Goal: Information Seeking & Learning: Understand process/instructions

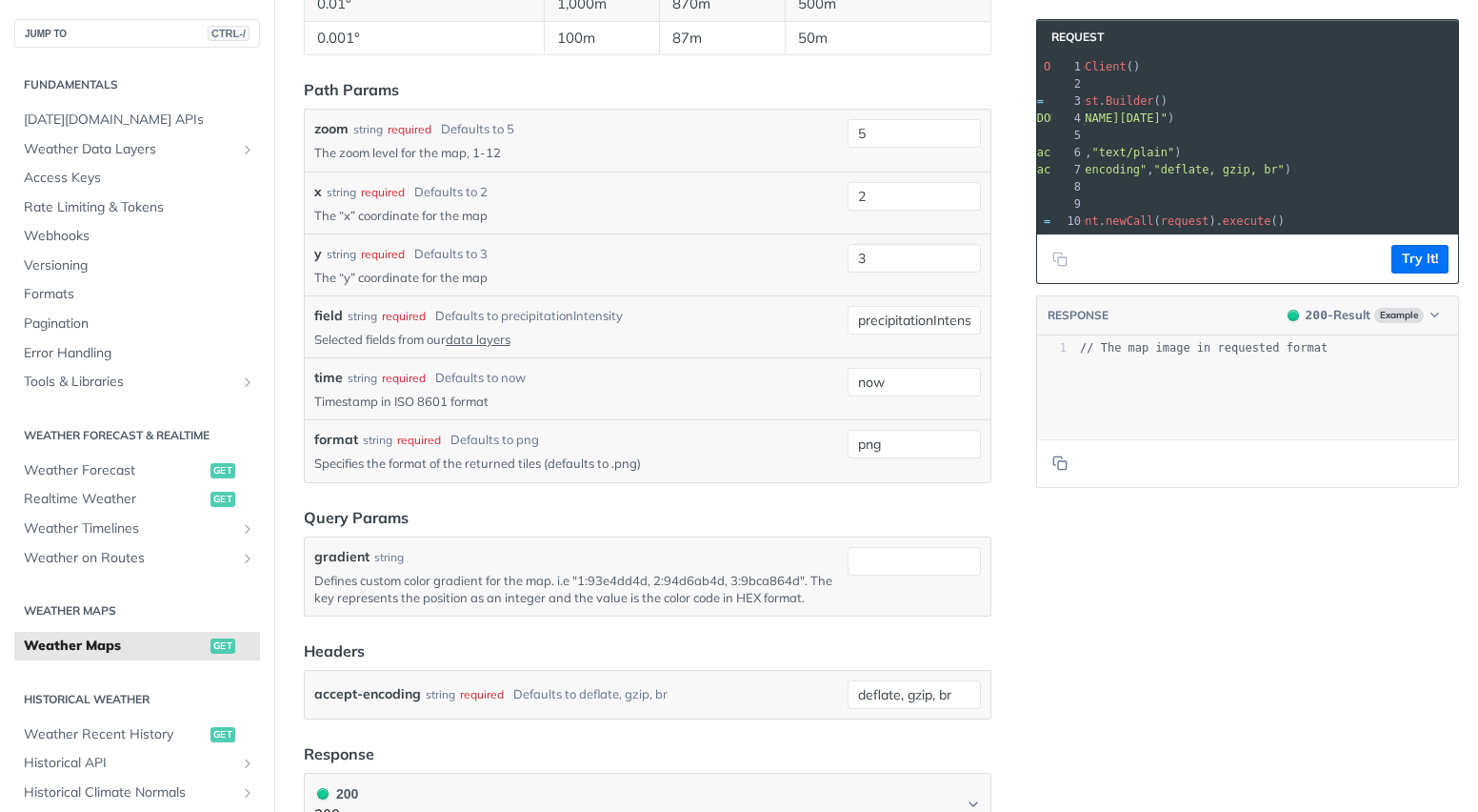
scroll to position [2013, 0]
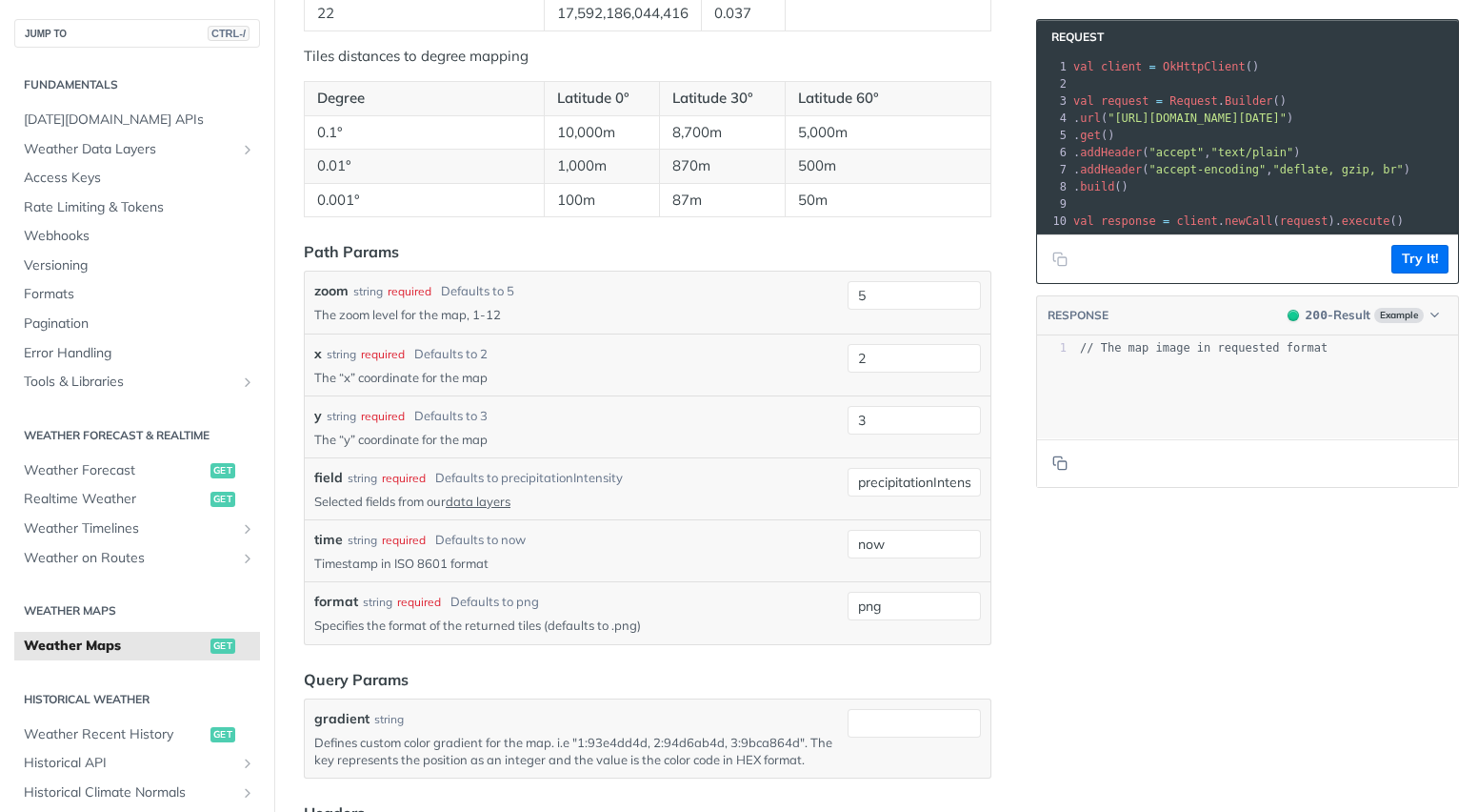
scroll to position [1852, 0]
click at [857, 294] on input "5" at bounding box center [914, 293] width 133 height 28
click at [720, 490] on p "Selected fields from our data layers" at bounding box center [578, 498] width 526 height 17
click at [870, 599] on input "png" at bounding box center [914, 603] width 133 height 28
click at [871, 668] on span "string" at bounding box center [898, 668] width 116 height 19
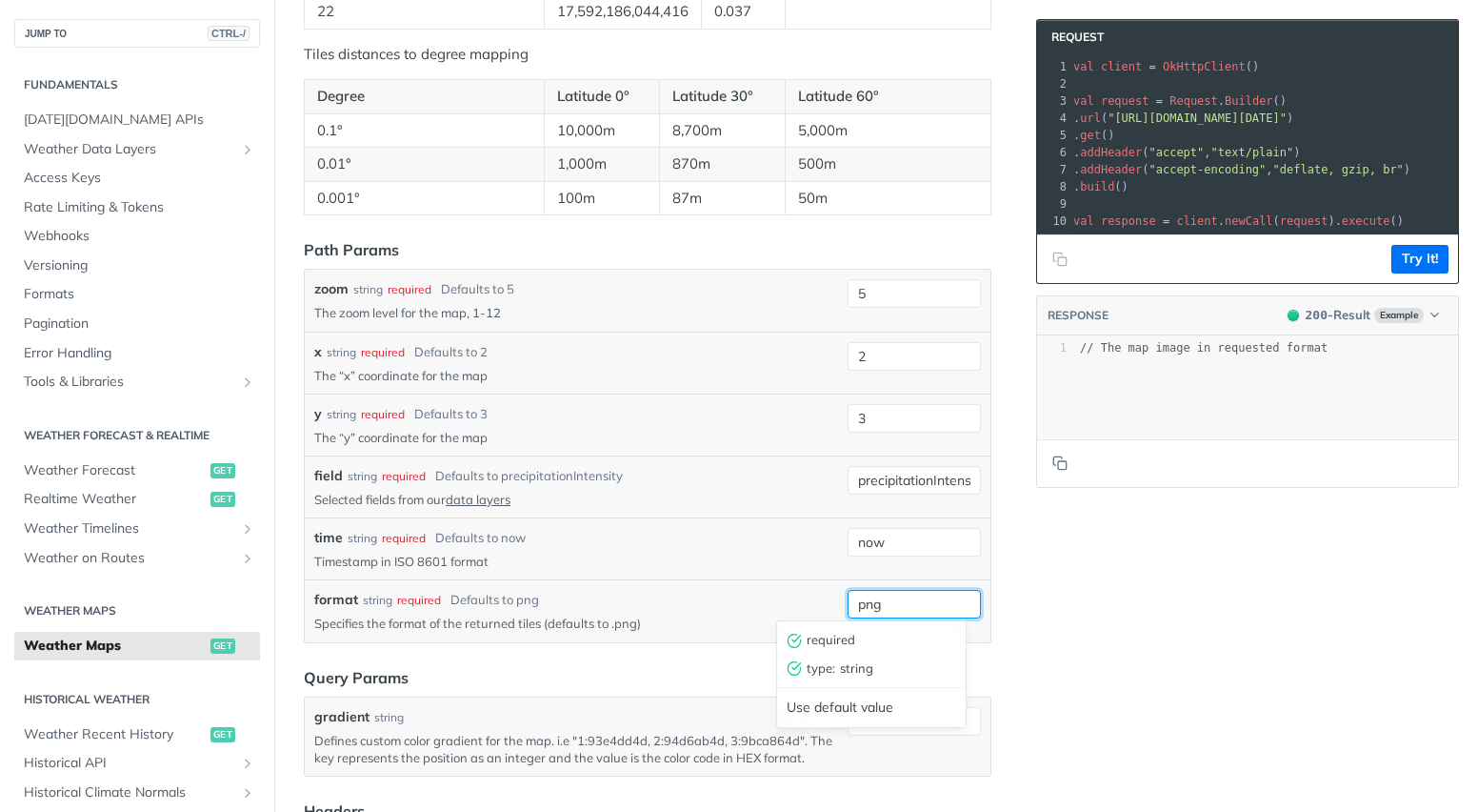
click at [876, 603] on input "png" at bounding box center [914, 603] width 133 height 28
drag, startPoint x: 895, startPoint y: 596, endPoint x: 830, endPoint y: 601, distance: 65.2
click at [830, 601] on div "format string required Defaults to png Specifies the format of the returned til…" at bounding box center [648, 610] width 667 height 42
type input "ы"
type input "string"
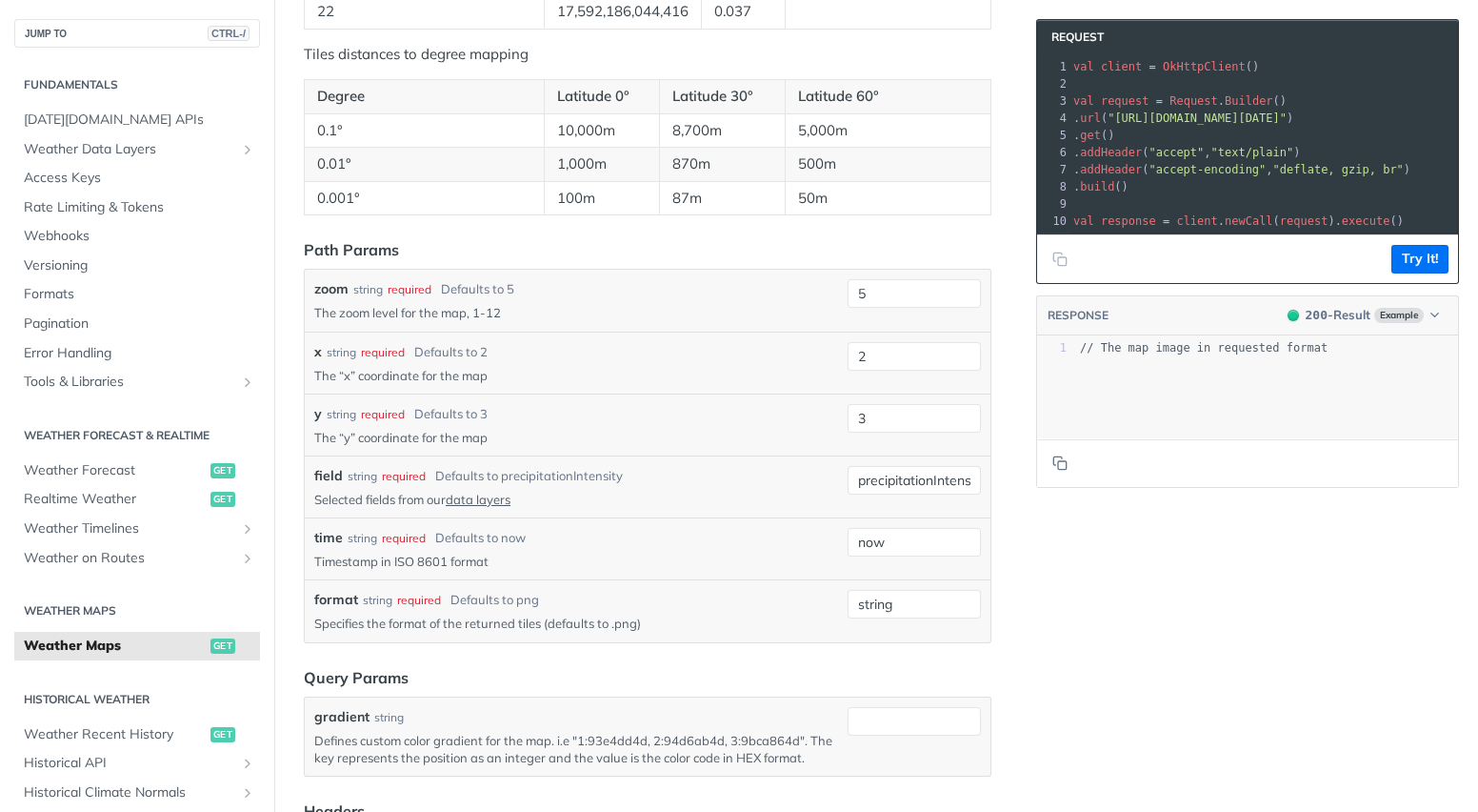
click at [1403, 273] on button "Try It!" at bounding box center [1420, 259] width 57 height 28
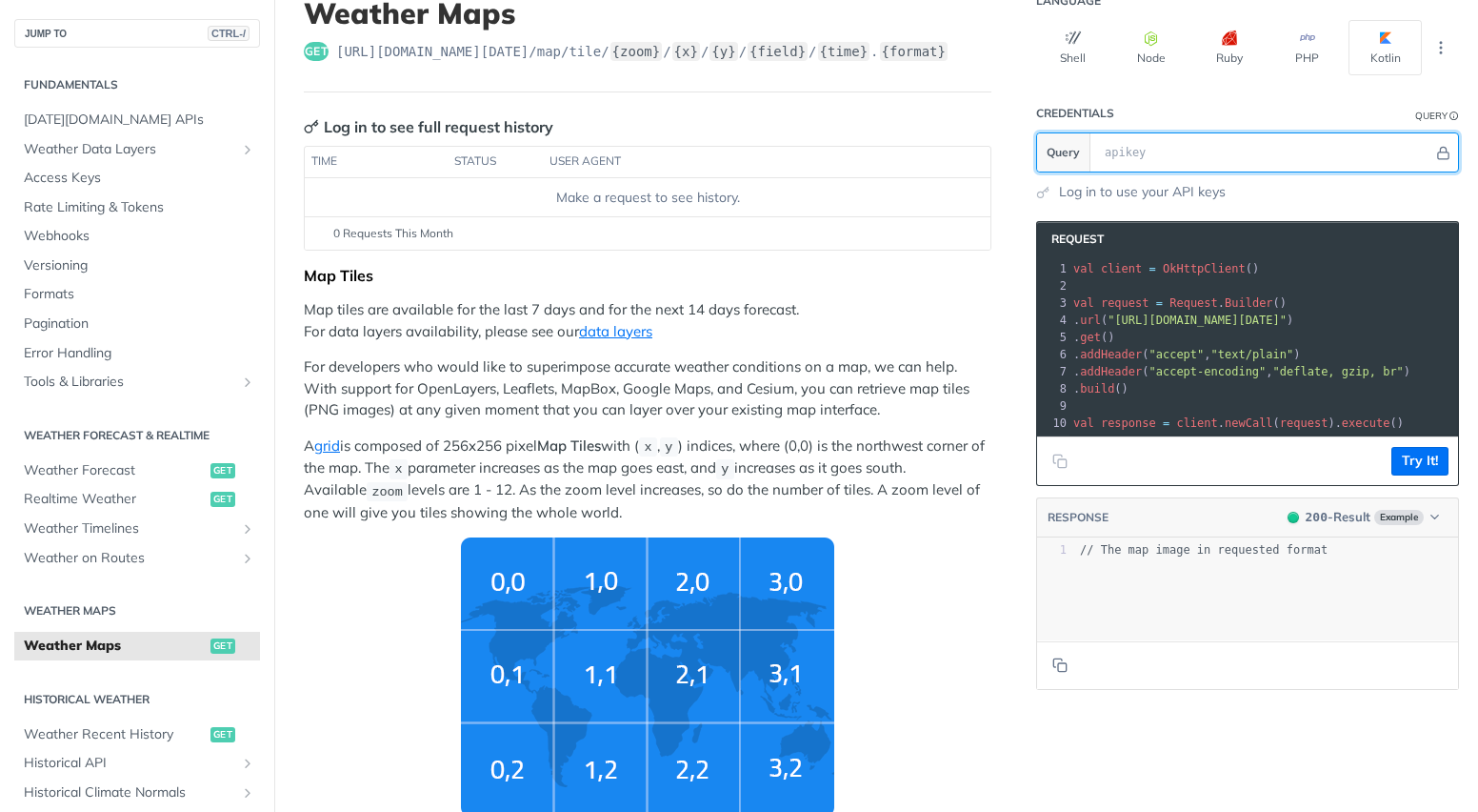
scroll to position [133, 0]
click at [1156, 147] on input "text" at bounding box center [1264, 153] width 338 height 38
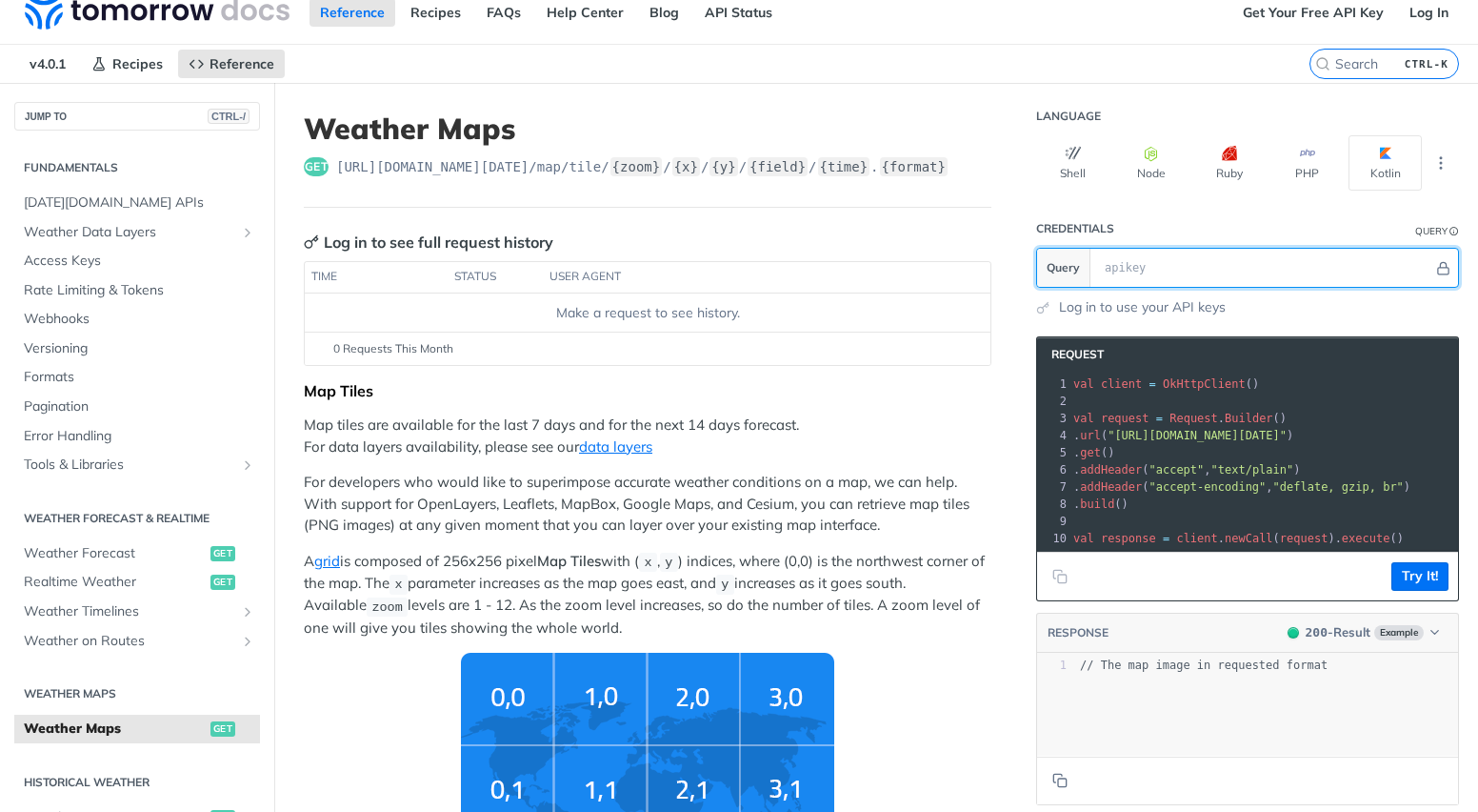
scroll to position [23, 0]
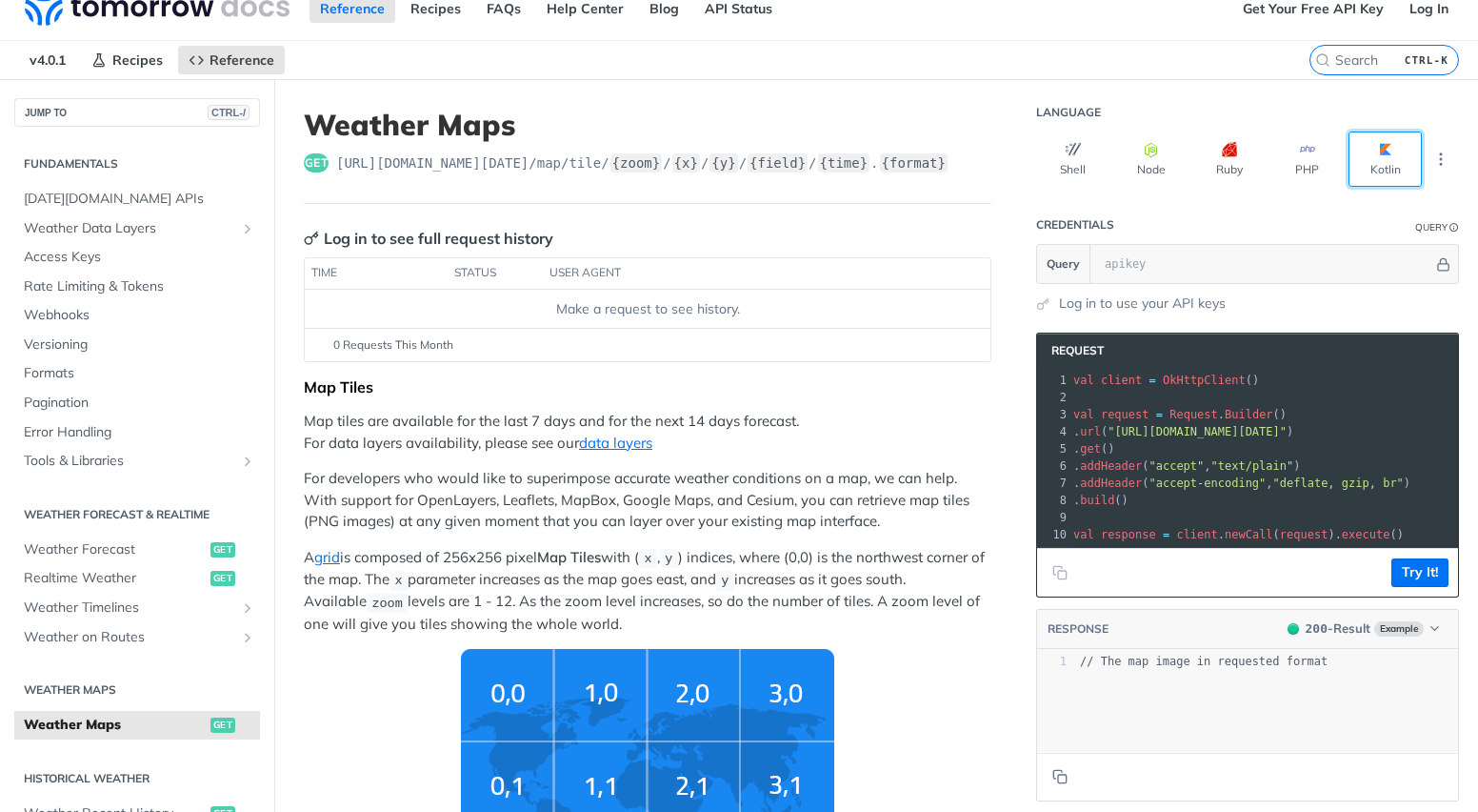
click at [1358, 158] on button "Kotlin" at bounding box center [1385, 159] width 74 height 55
click at [1051, 161] on button "Shell" at bounding box center [1073, 159] width 74 height 55
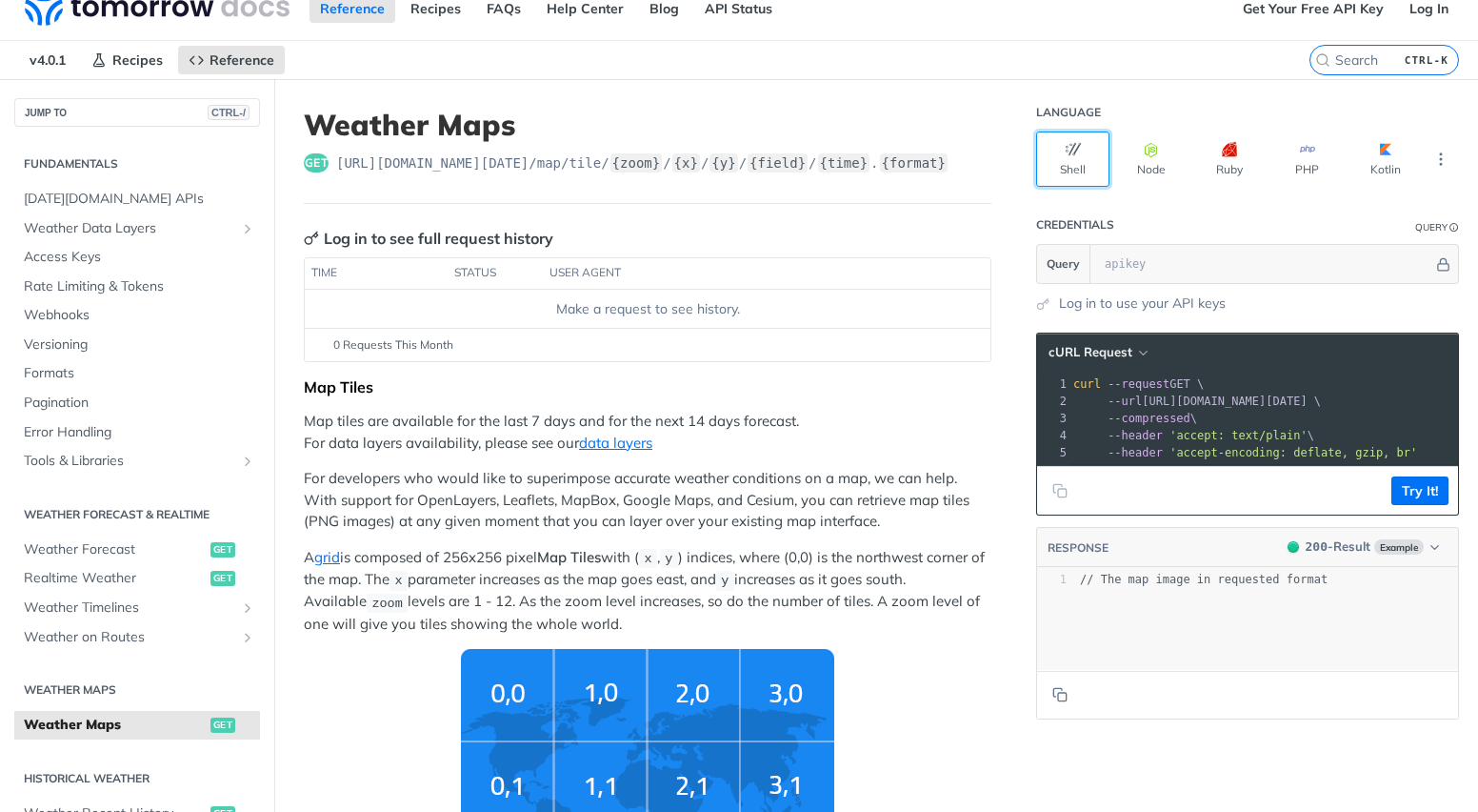
scroll to position [0, 171]
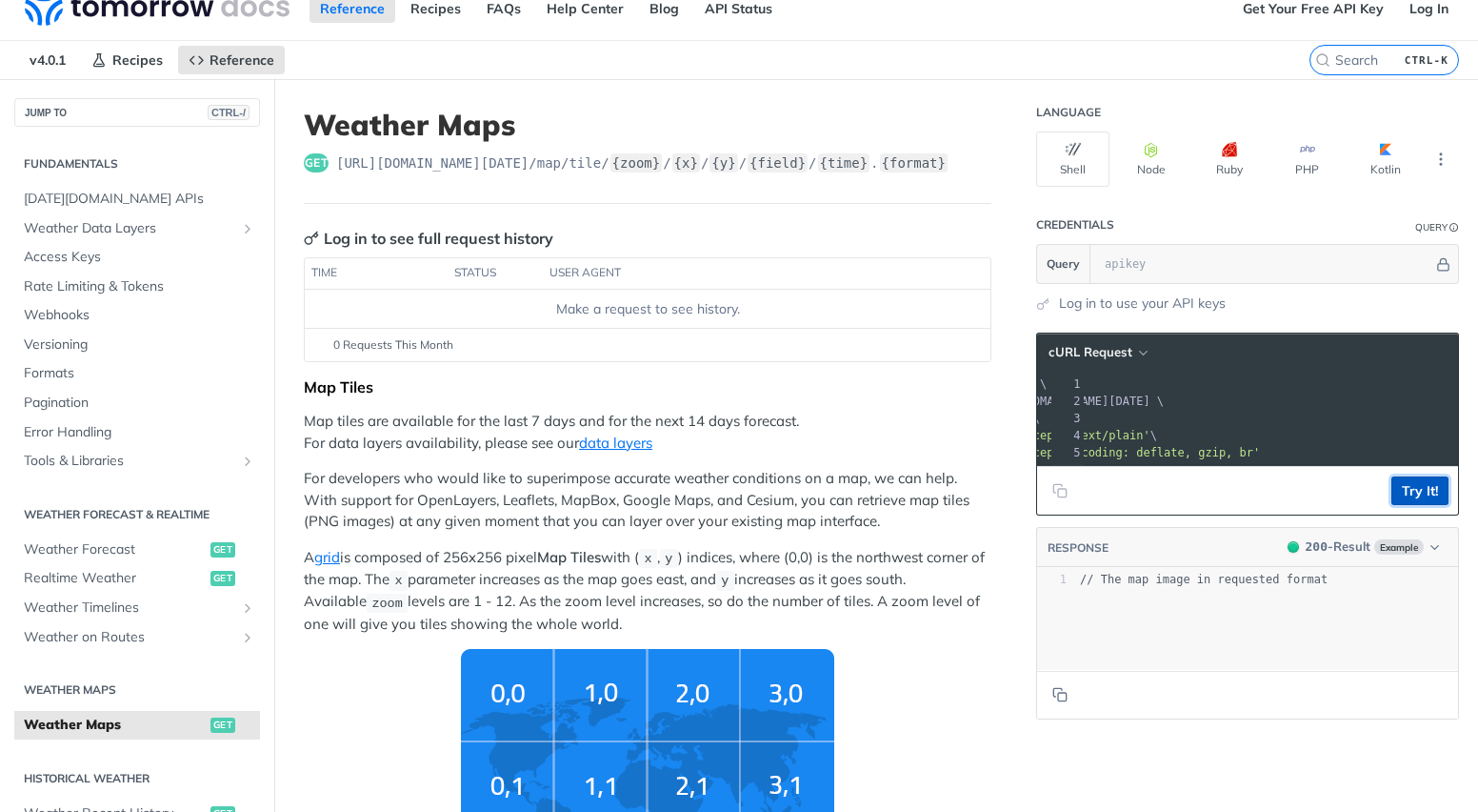
click at [1399, 494] on button "Try It!" at bounding box center [1420, 490] width 57 height 28
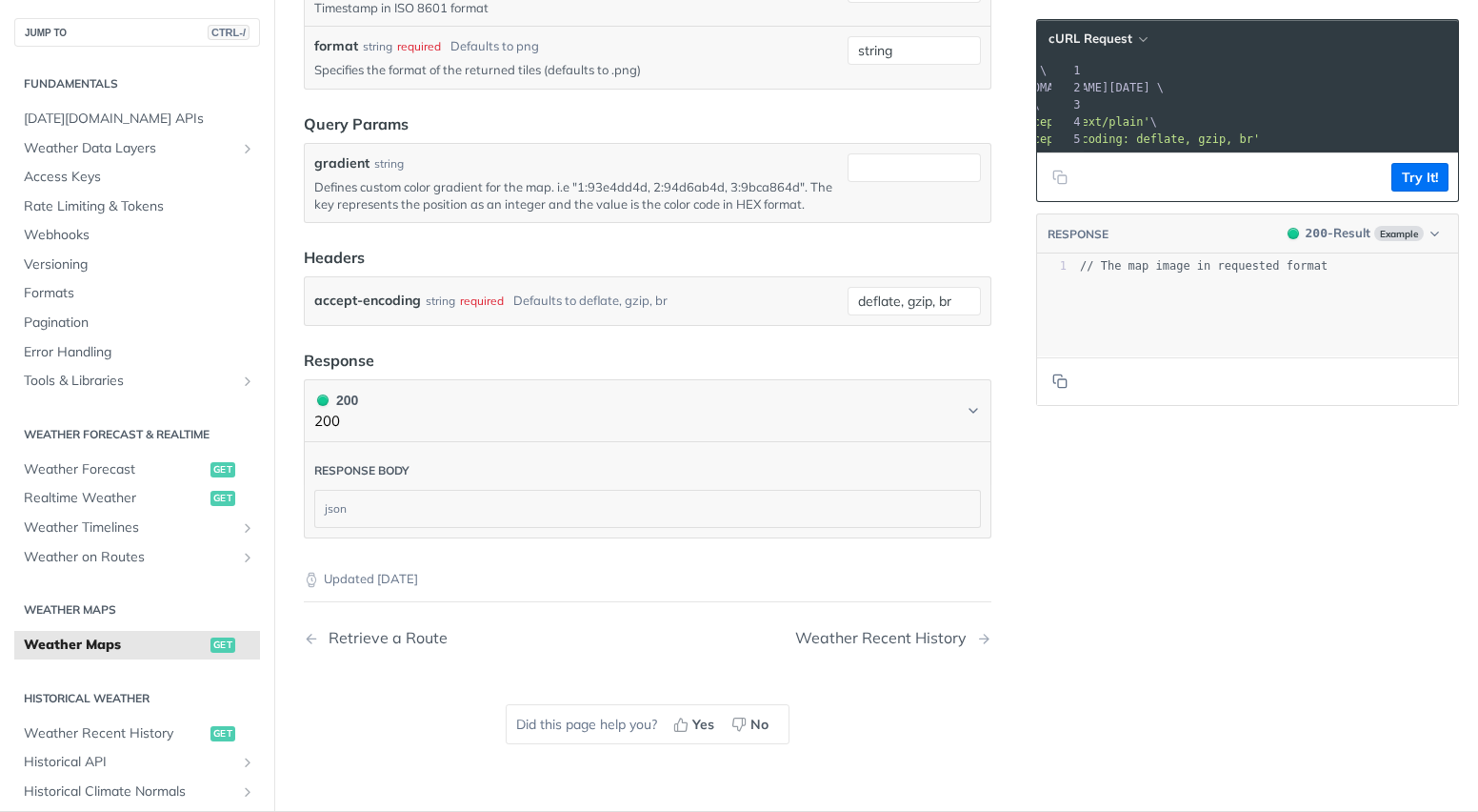
scroll to position [2408, 0]
click at [708, 525] on div "json" at bounding box center [647, 506] width 665 height 36
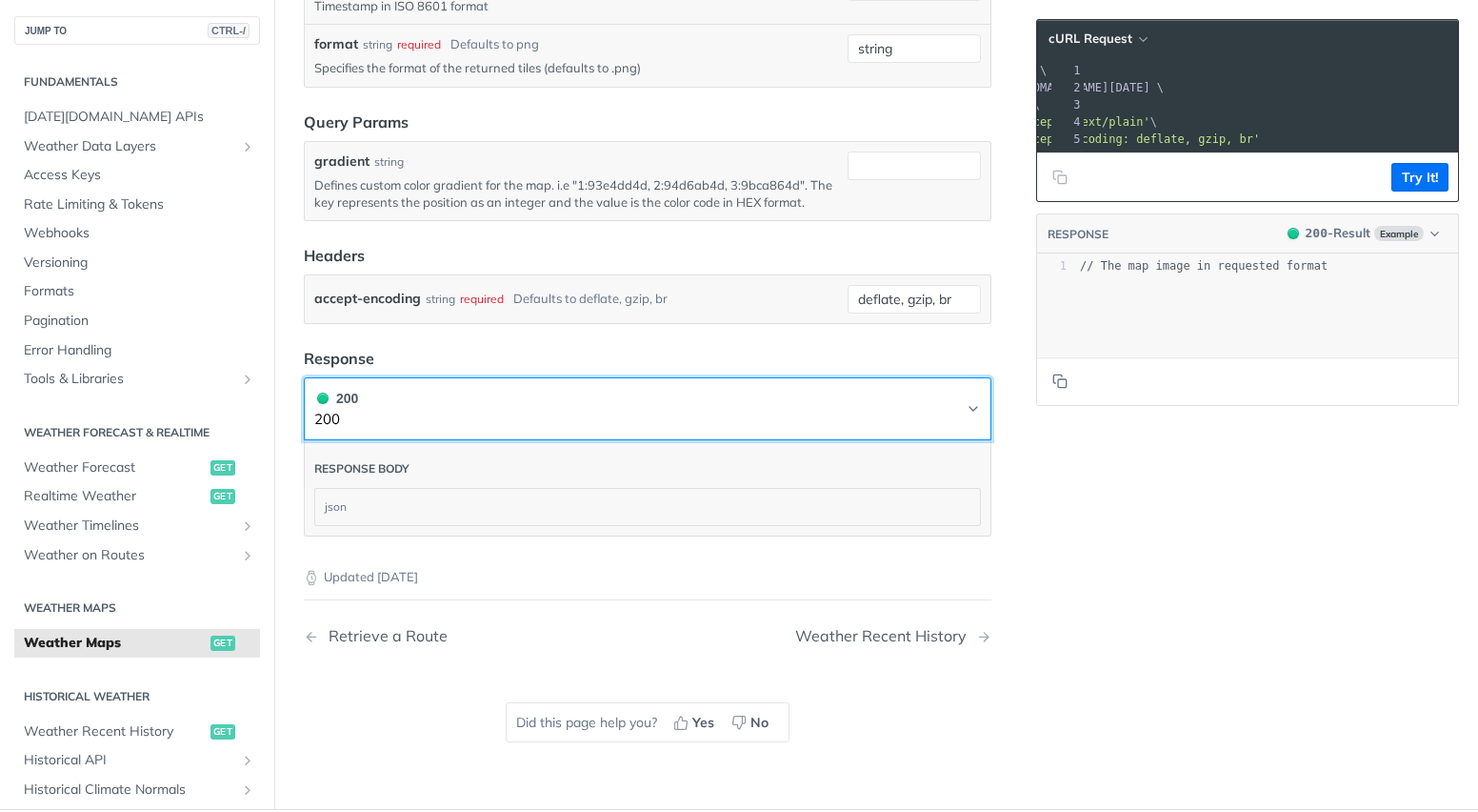
click at [810, 431] on button "200 200" at bounding box center [648, 409] width 667 height 43
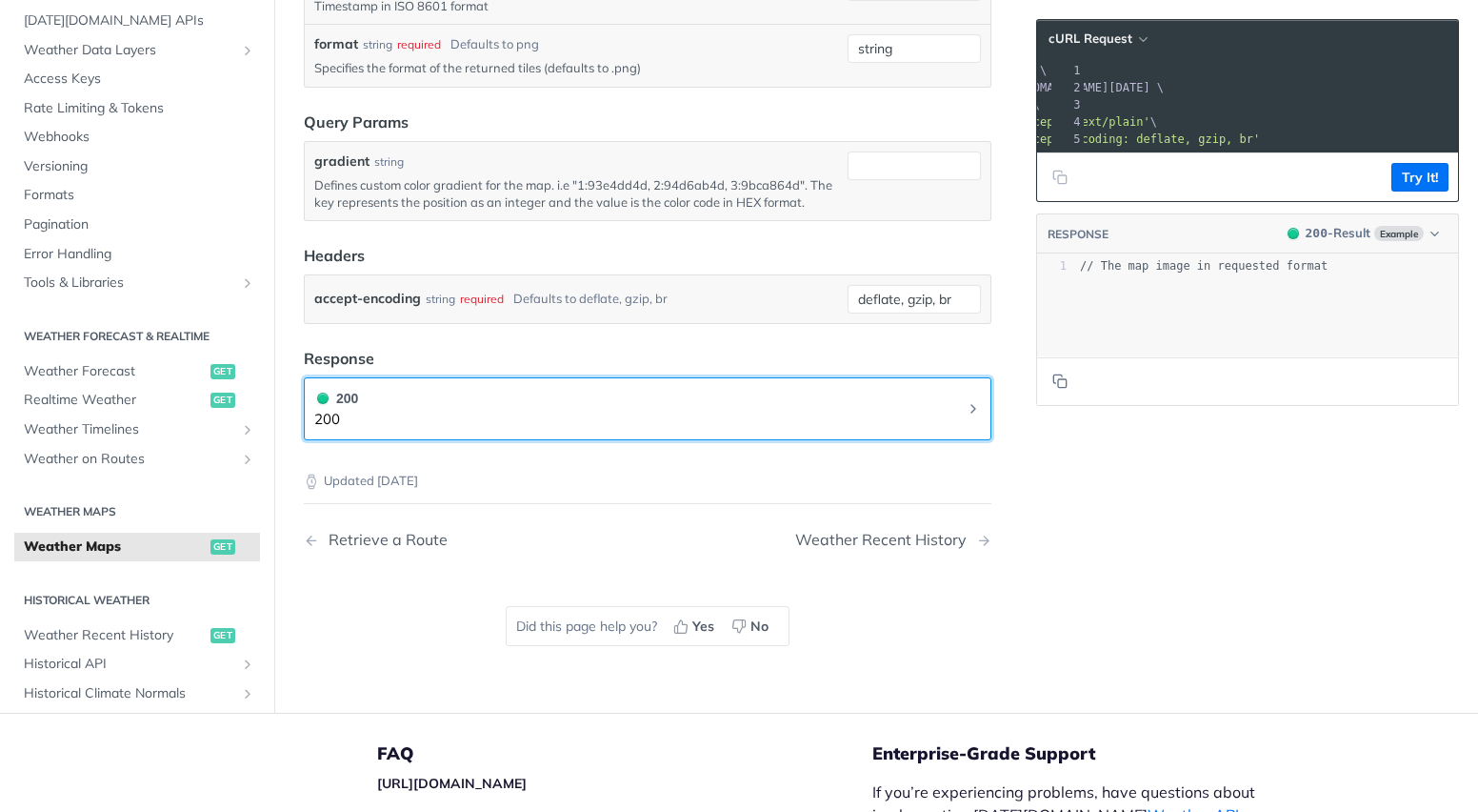
click at [810, 431] on button "200 200" at bounding box center [648, 409] width 667 height 43
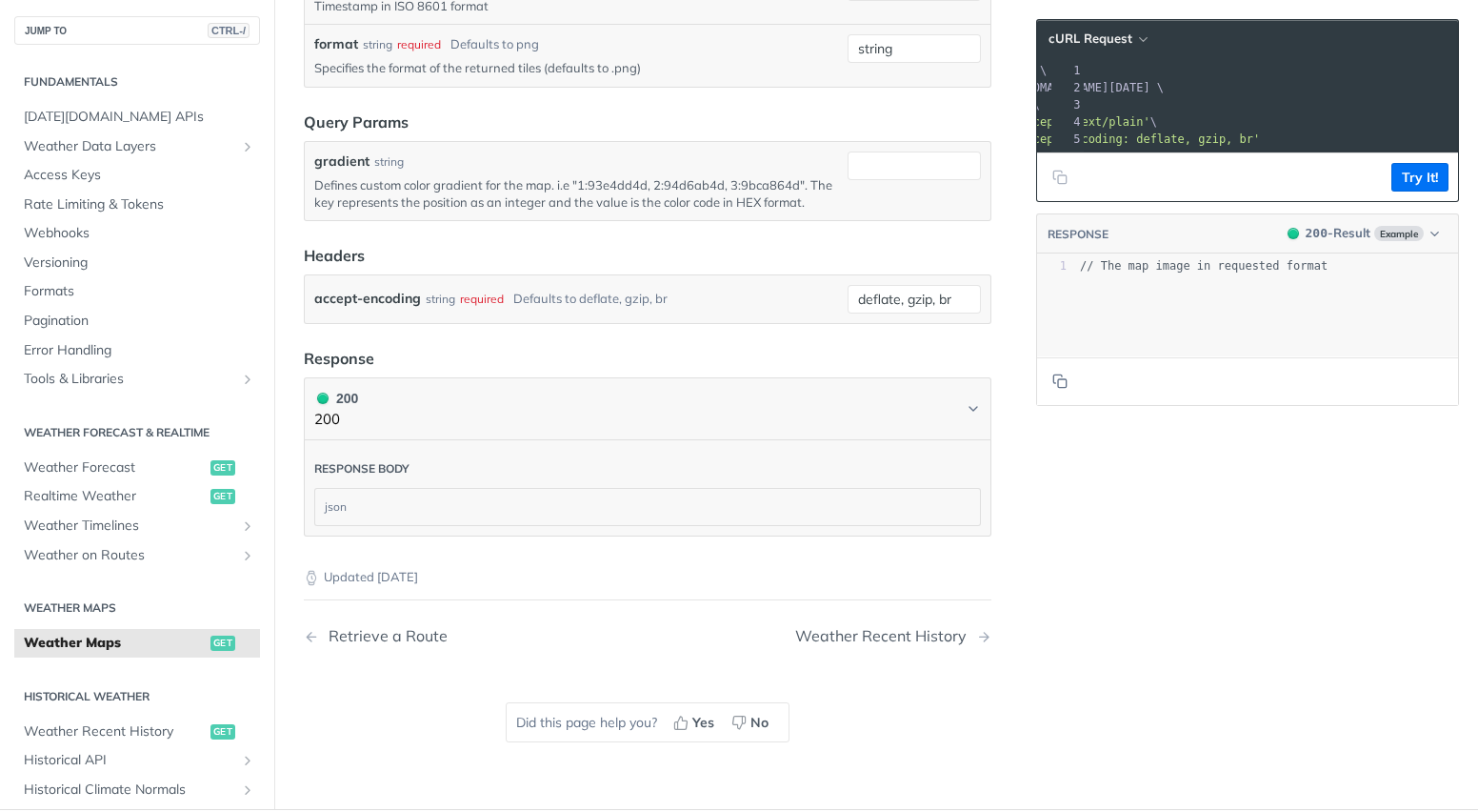
click at [754, 536] on div "Response body json" at bounding box center [647, 488] width 688 height 96
click at [742, 525] on div "json" at bounding box center [647, 506] width 665 height 36
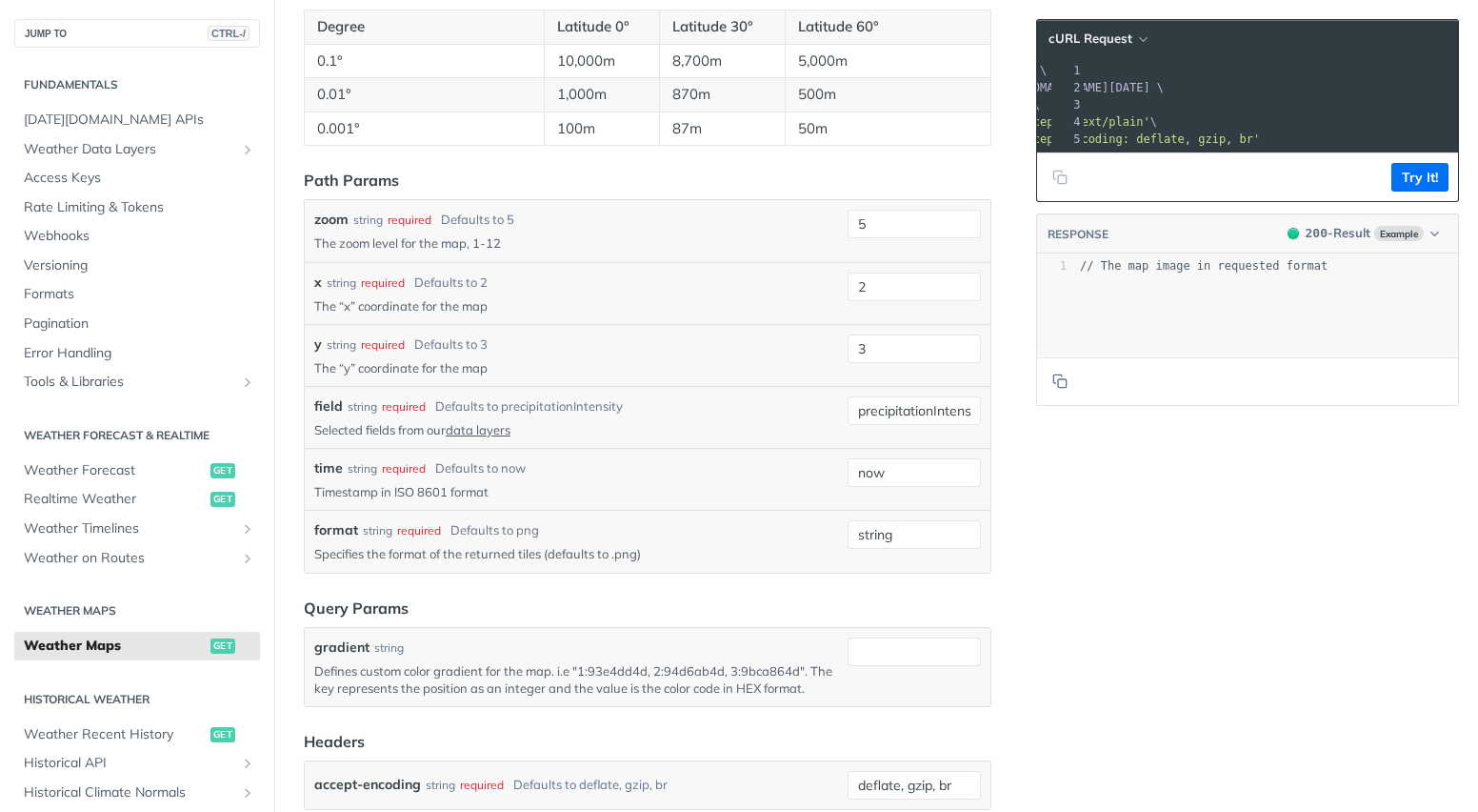
scroll to position [1921, 0]
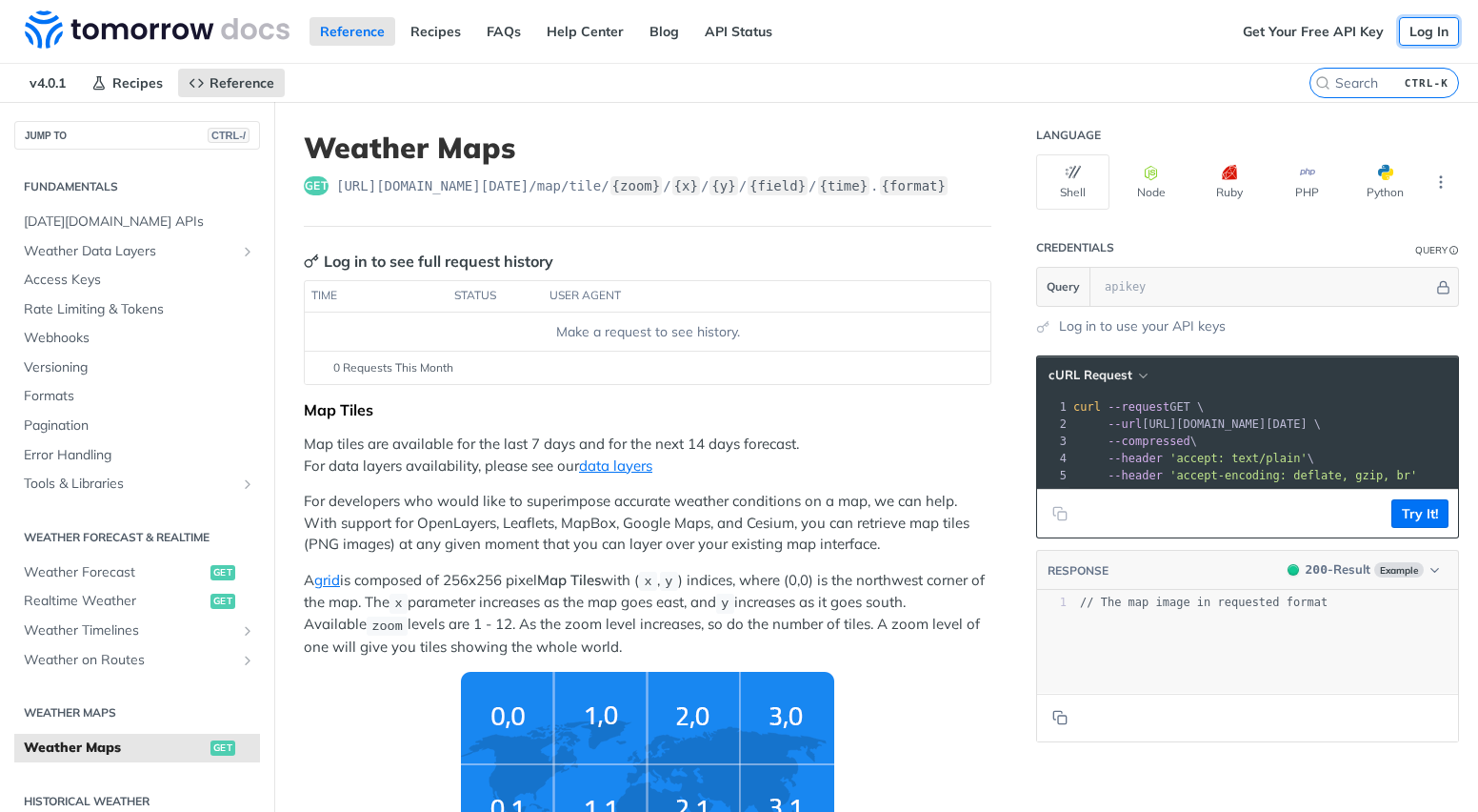
click at [1421, 34] on link "Log In" at bounding box center [1429, 30] width 60 height 28
click at [1337, 33] on link "Get Your Free API Key" at bounding box center [1313, 30] width 162 height 28
click at [788, 5] on div "Reference Recipes FAQs Help Center Blog API Status" at bounding box center [616, 31] width 1233 height 63
click at [1305, 30] on link "Get Your Free API Key" at bounding box center [1313, 30] width 162 height 28
click at [1413, 22] on link "Log In" at bounding box center [1429, 30] width 60 height 28
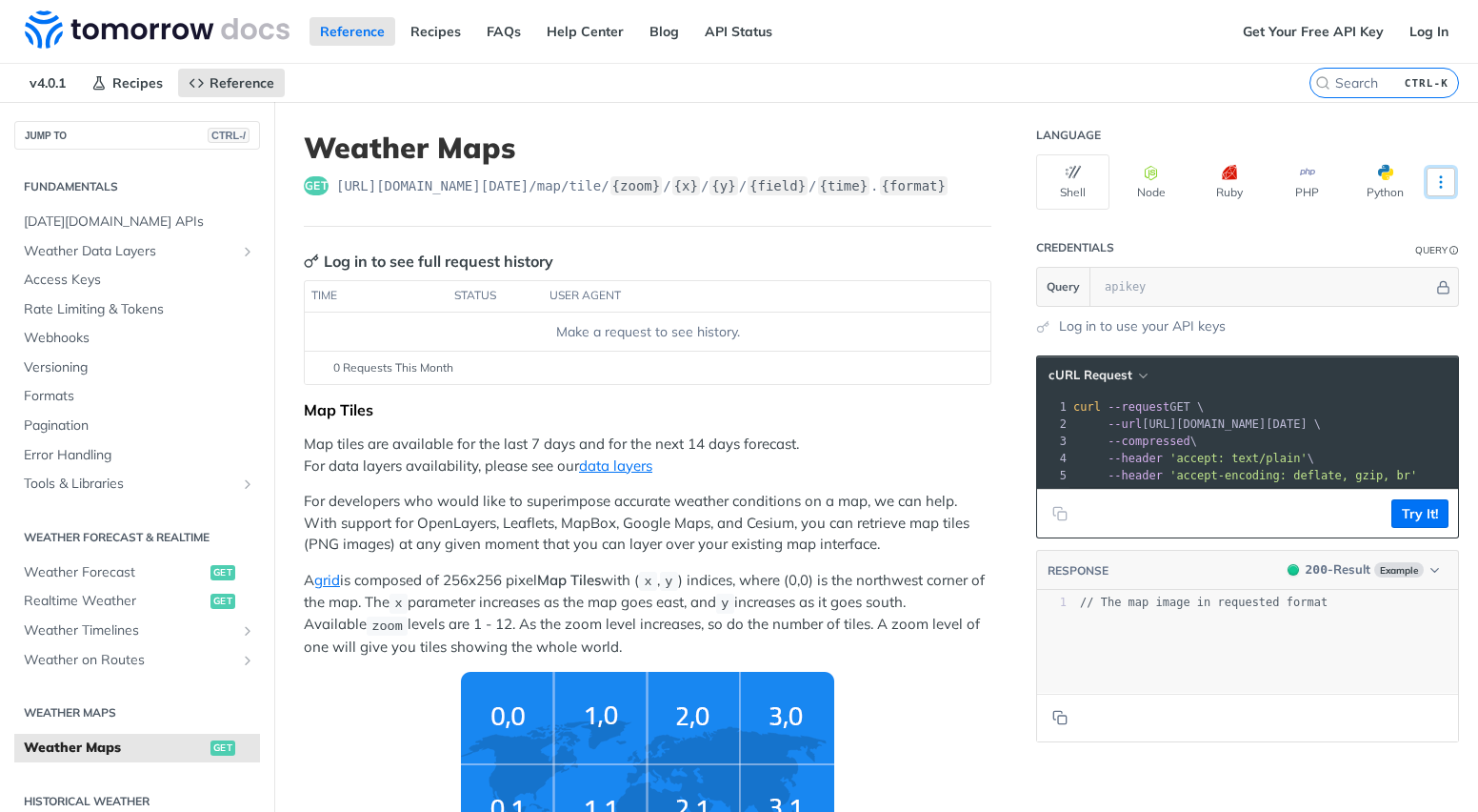
click at [1427, 175] on button "More Languages" at bounding box center [1441, 181] width 28 height 28
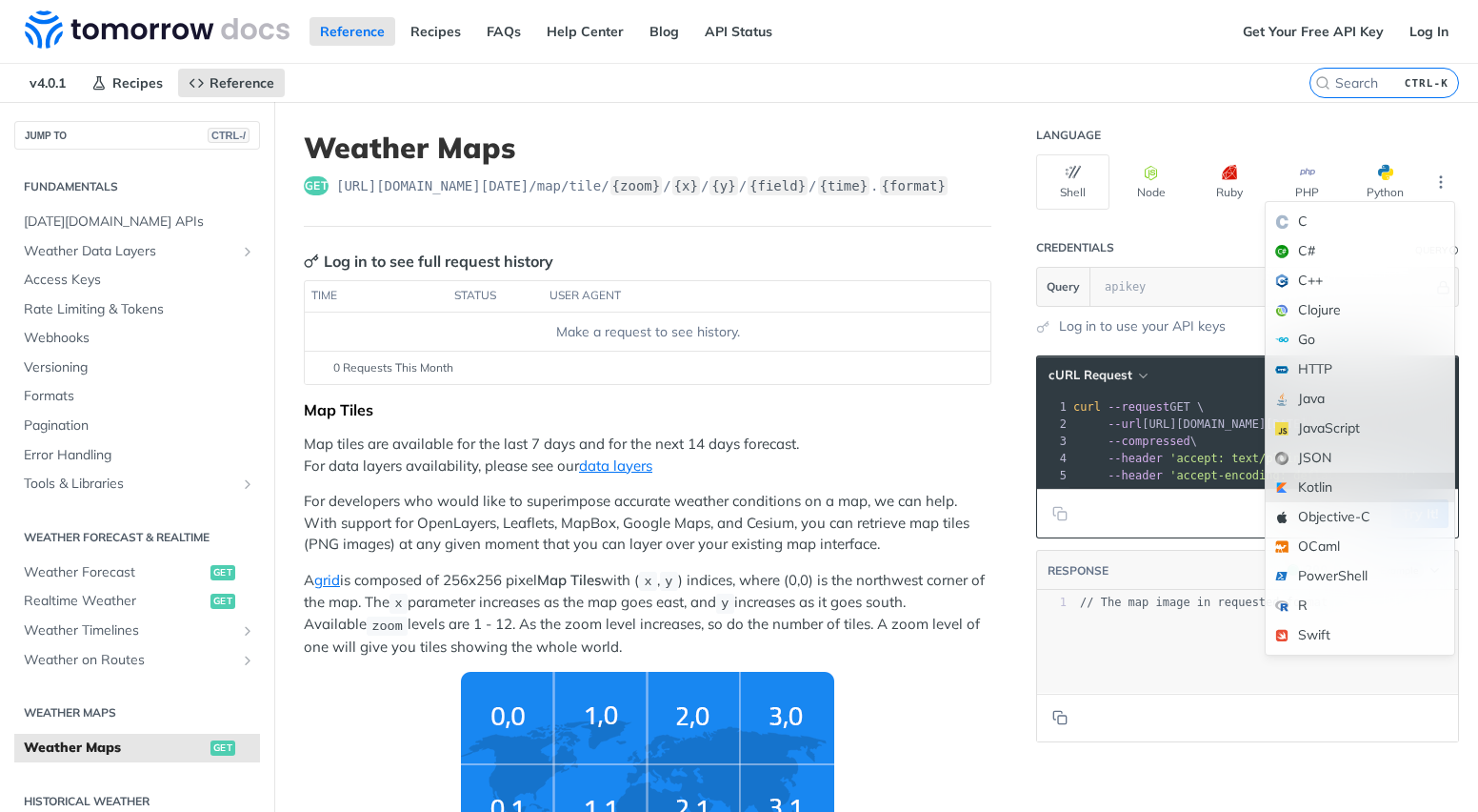
click at [1309, 485] on div "Kotlin" at bounding box center [1360, 487] width 188 height 29
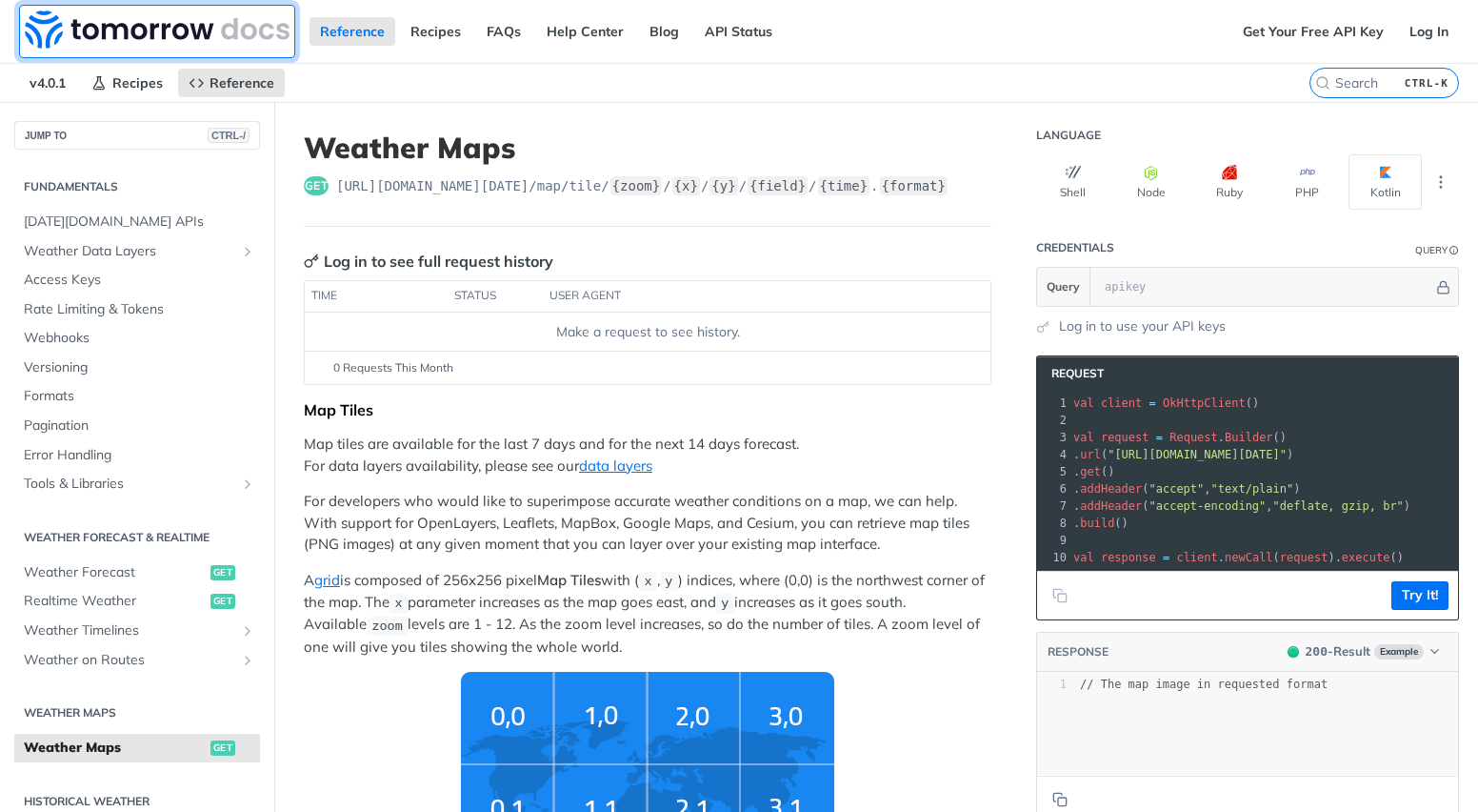
click at [145, 30] on img at bounding box center [157, 29] width 265 height 38
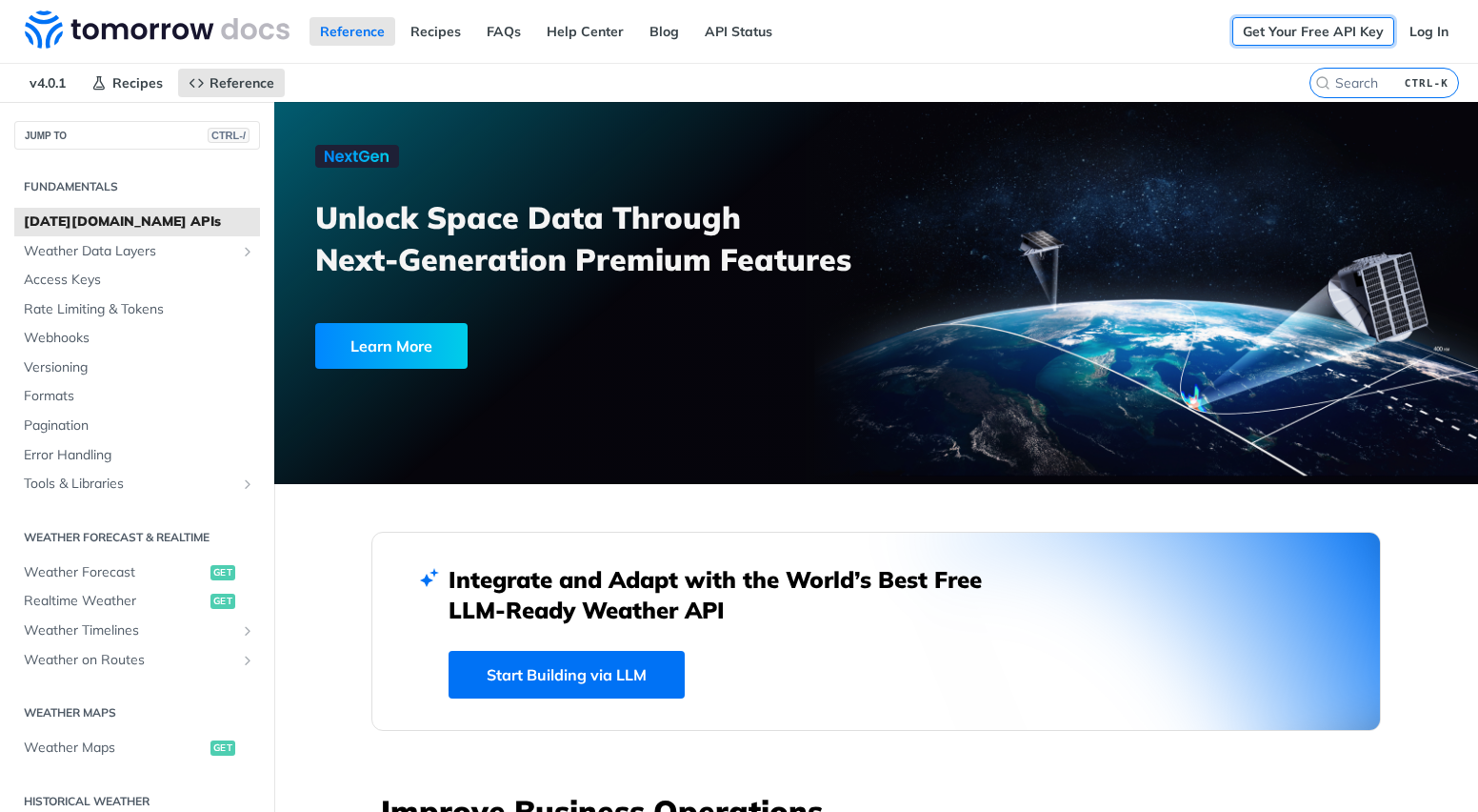
click at [1288, 38] on link "Get Your Free API Key" at bounding box center [1313, 30] width 162 height 28
click at [1418, 31] on link "Log In" at bounding box center [1429, 30] width 60 height 28
